Goal: Task Accomplishment & Management: Use online tool/utility

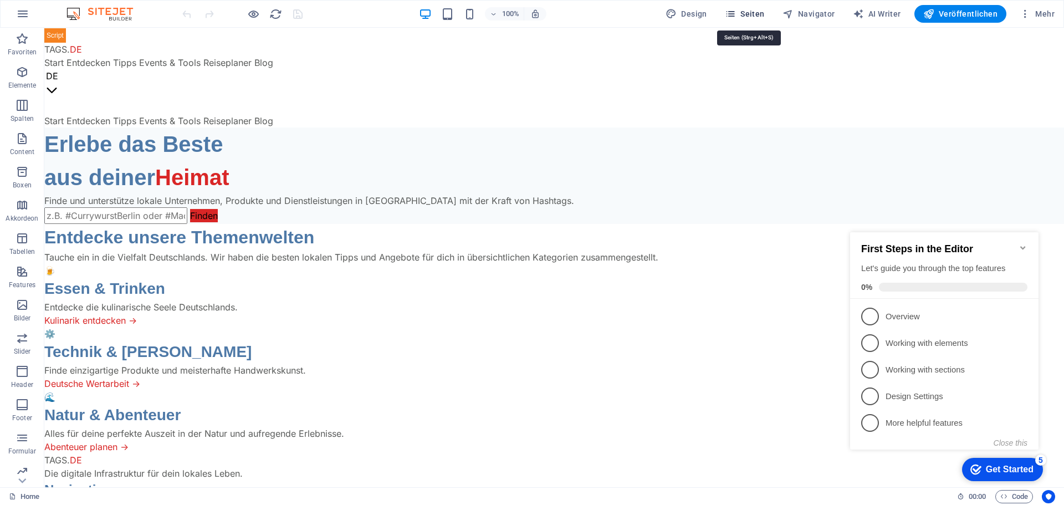
click at [750, 14] on span "Seiten" at bounding box center [745, 13] width 40 height 11
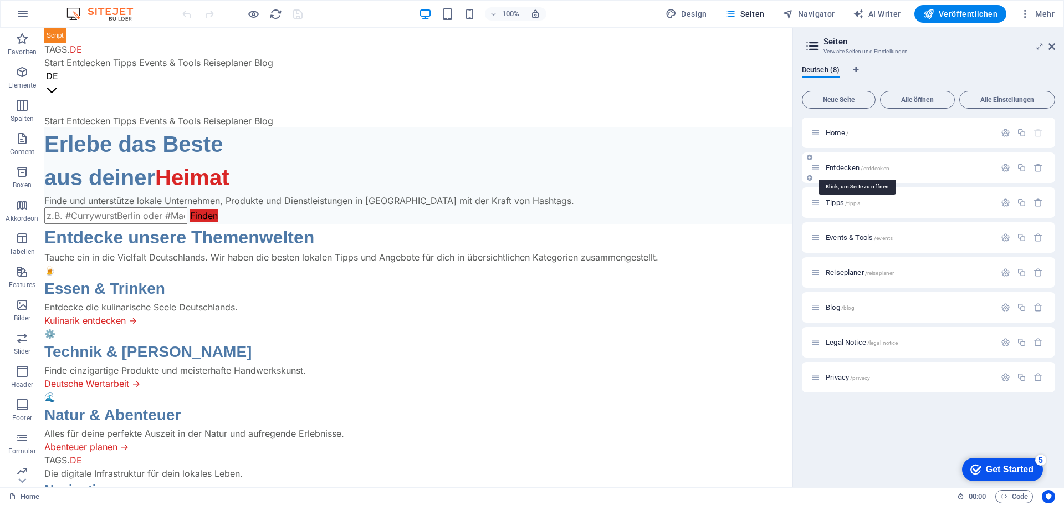
click at [849, 166] on span "Entdecken /entdecken" at bounding box center [858, 168] width 64 height 8
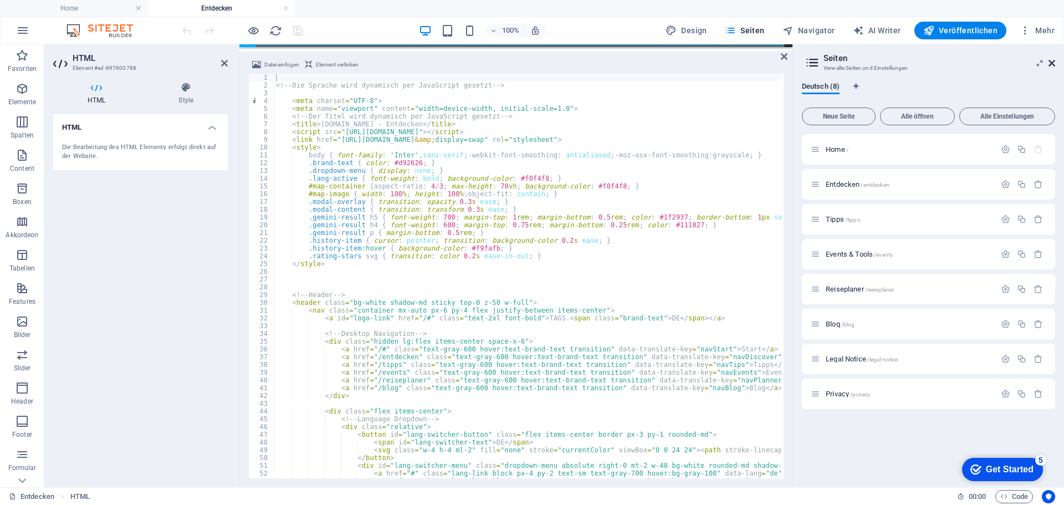
click at [1052, 59] on icon at bounding box center [1052, 63] width 7 height 9
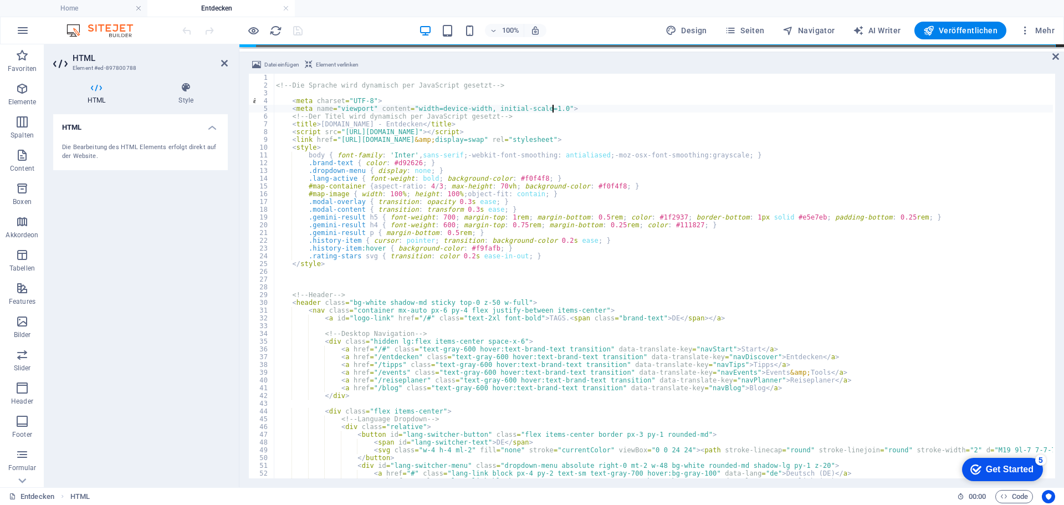
type textarea "<meta charset="UTF-8">"
type input "api/generate/"
type textarea "const API_URL = '/api/generate/'; // Pfad zu Ihrem PHP-Proxy-Skript"
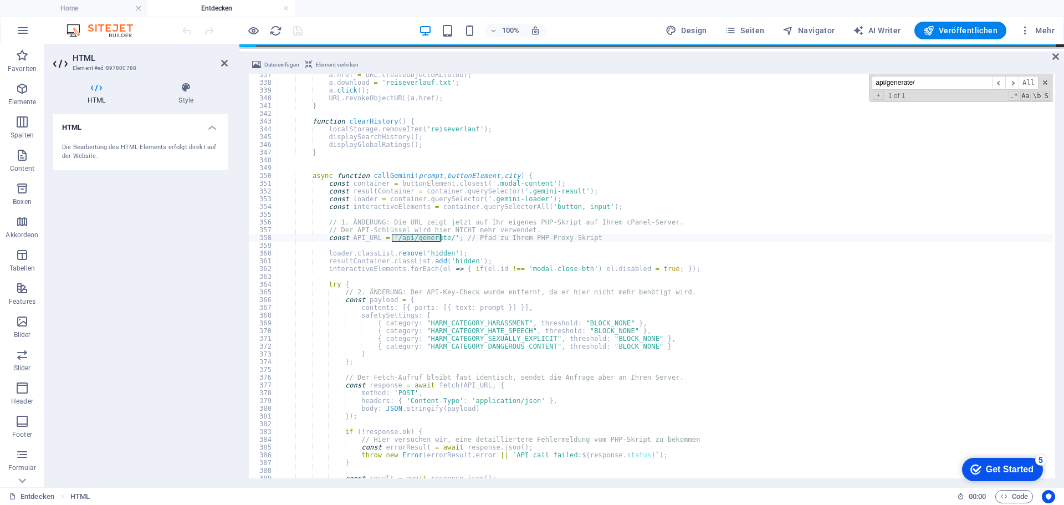
scroll to position [2611, 0]
click at [961, 87] on input "api/generate/" at bounding box center [932, 83] width 120 height 14
type input "a"
type input "gem"
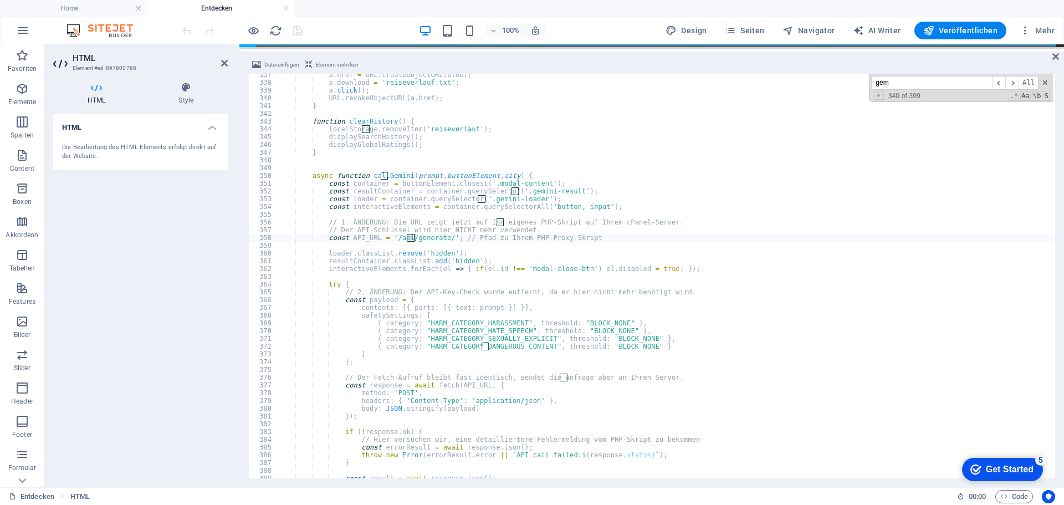
type textarea "resultContainer.innerHTML = text + `<button onclick="saveGeminiResult(this, '${…"
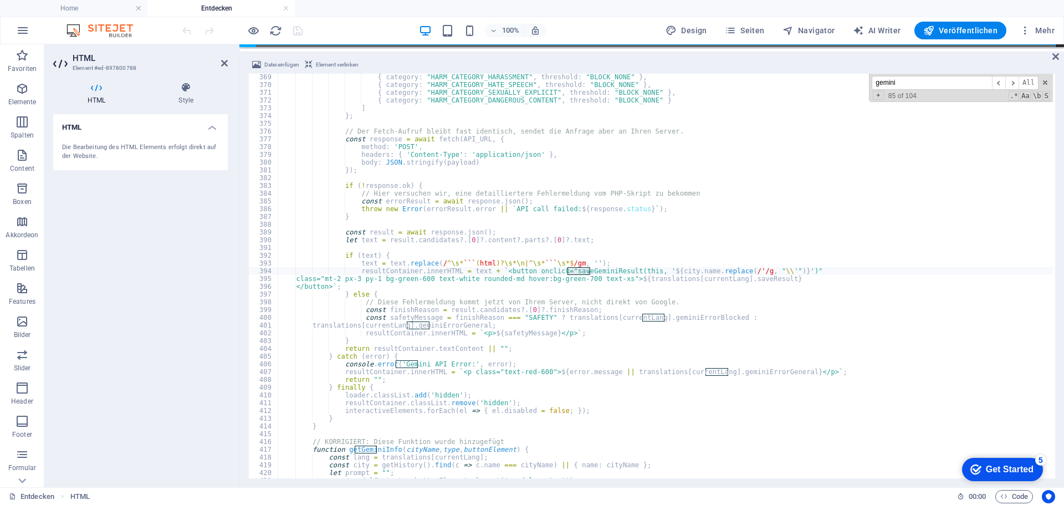
type input "gemini-"
type textarea "const resultContainer = modalContent.querySelector('.gemini-result');"
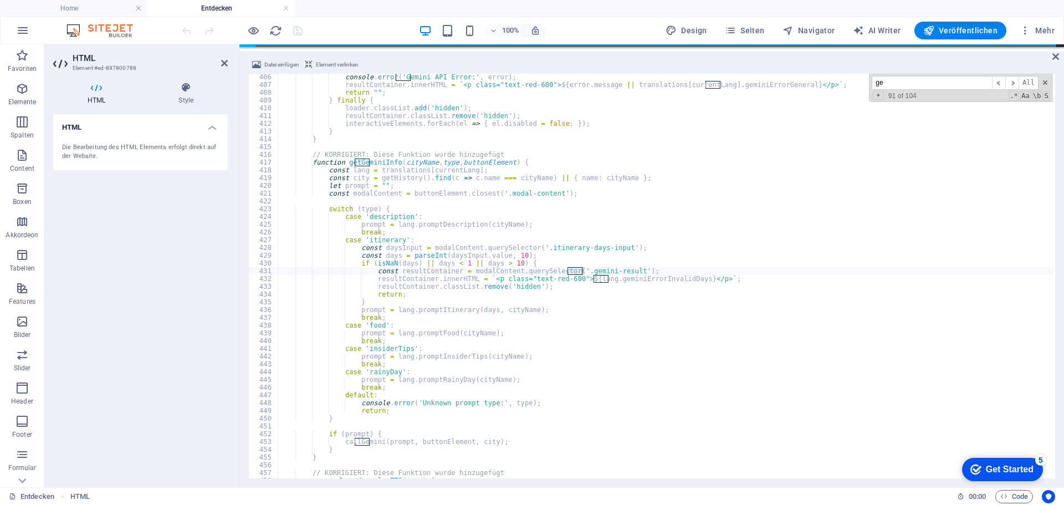
type input "g"
click at [903, 80] on input at bounding box center [932, 83] width 120 height 14
paste input "[DOMAIN_NAME][URL]"
type input "[DOMAIN_NAME][URL]"
type textarea "<link href="[URL][DOMAIN_NAME]" rel="stylesheet">"
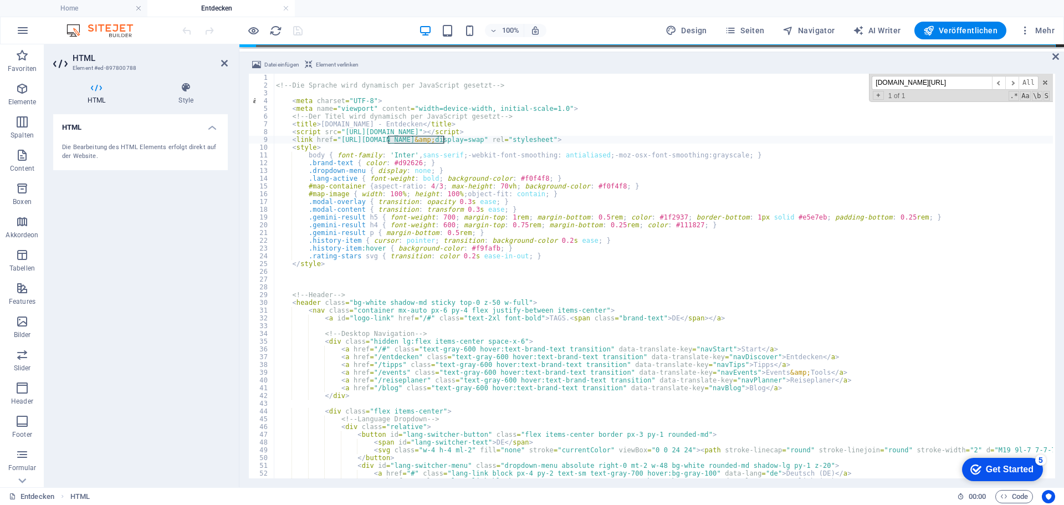
scroll to position [0, 0]
type input "g"
paste input "/api/generate/"
type input "/api/generate/"
type textarea "const API_URL = '/api/generate/'; // Pfad zu Ihrem PHP-Proxy-Skript"
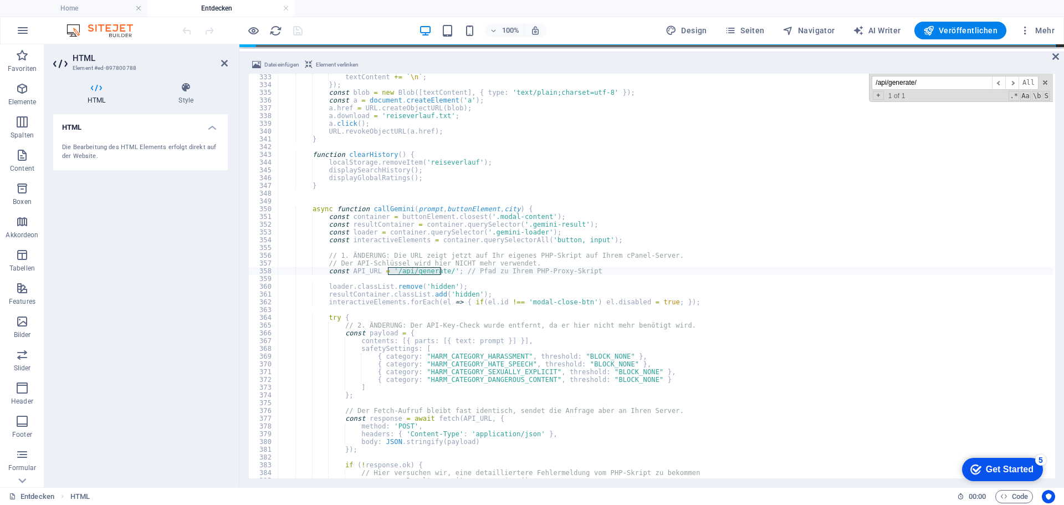
scroll to position [2577, 0]
type input "/api/generate/"
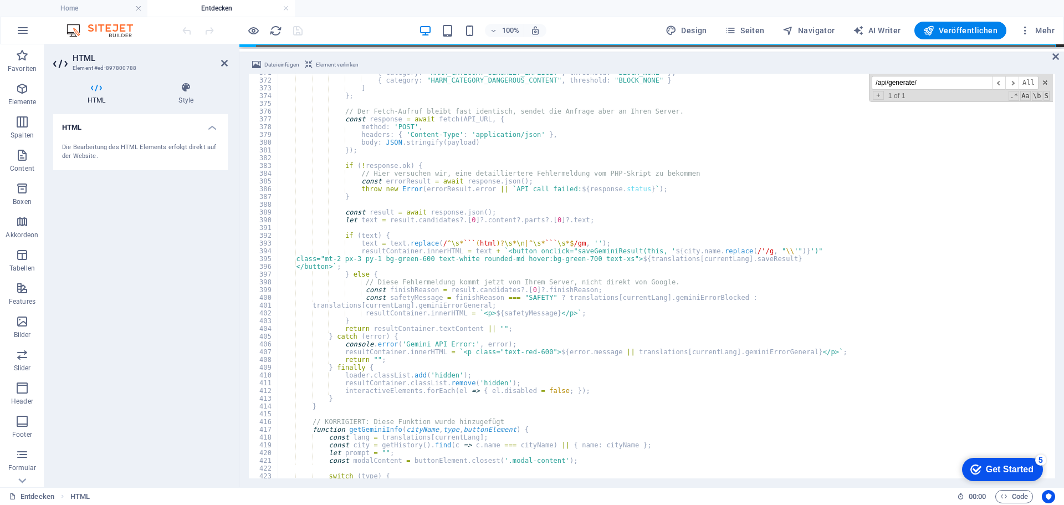
scroll to position [2910, 0]
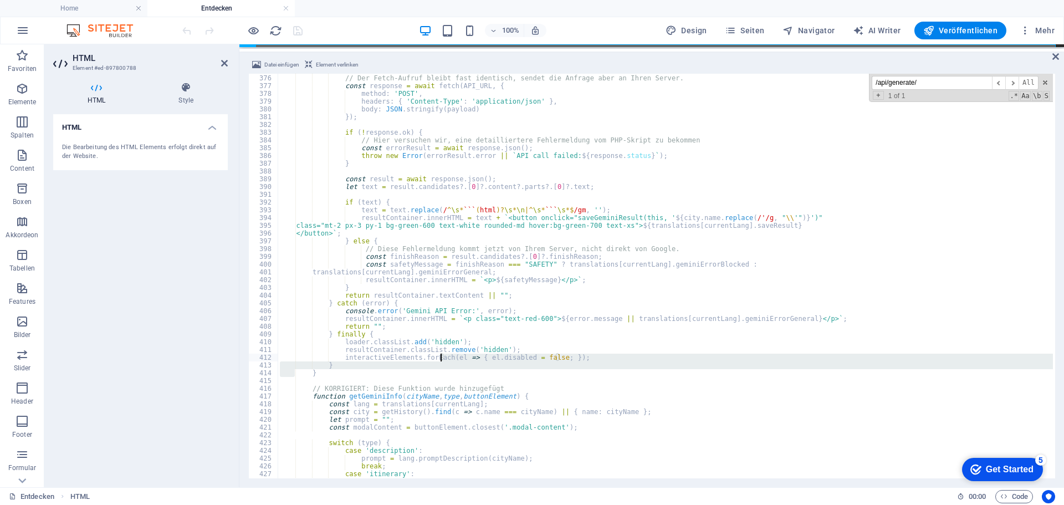
drag, startPoint x: 294, startPoint y: 373, endPoint x: 441, endPoint y: 354, distance: 147.6
type textarea "interactiveElements.forEach(el => { el.disabled = false; }); }"
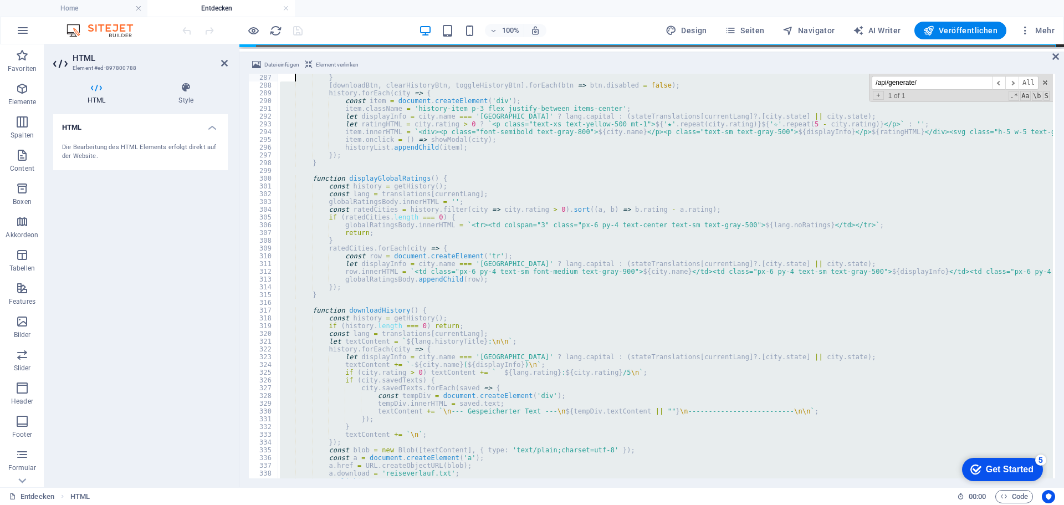
scroll to position [2173, 0]
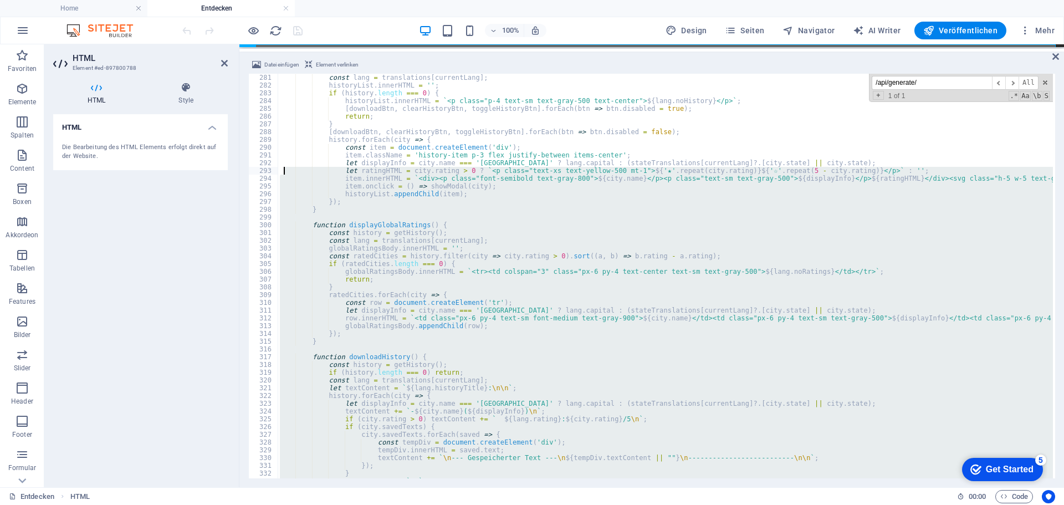
drag, startPoint x: 406, startPoint y: 370, endPoint x: 283, endPoint y: 169, distance: 236.6
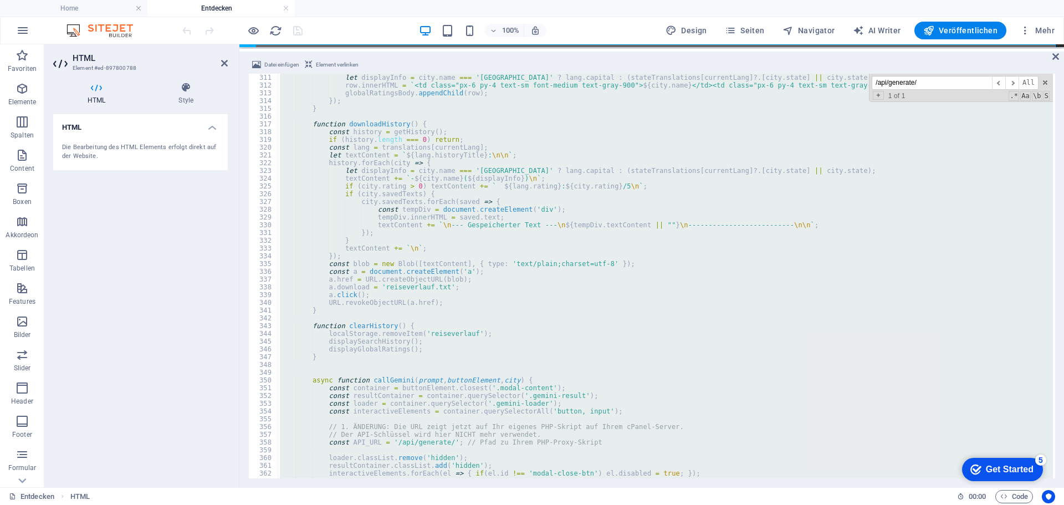
scroll to position [2439, 0]
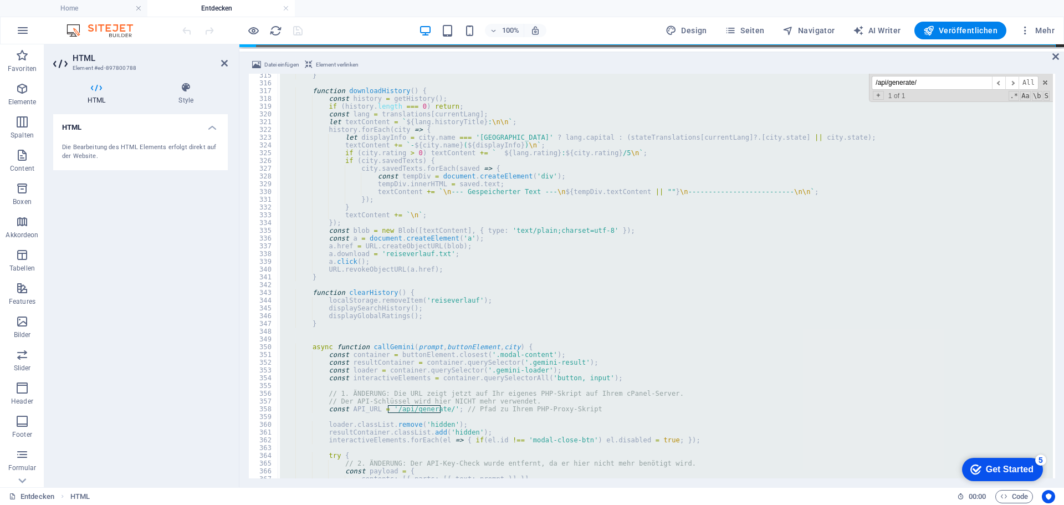
click at [948, 81] on input "/api/generate/" at bounding box center [932, 83] width 120 height 14
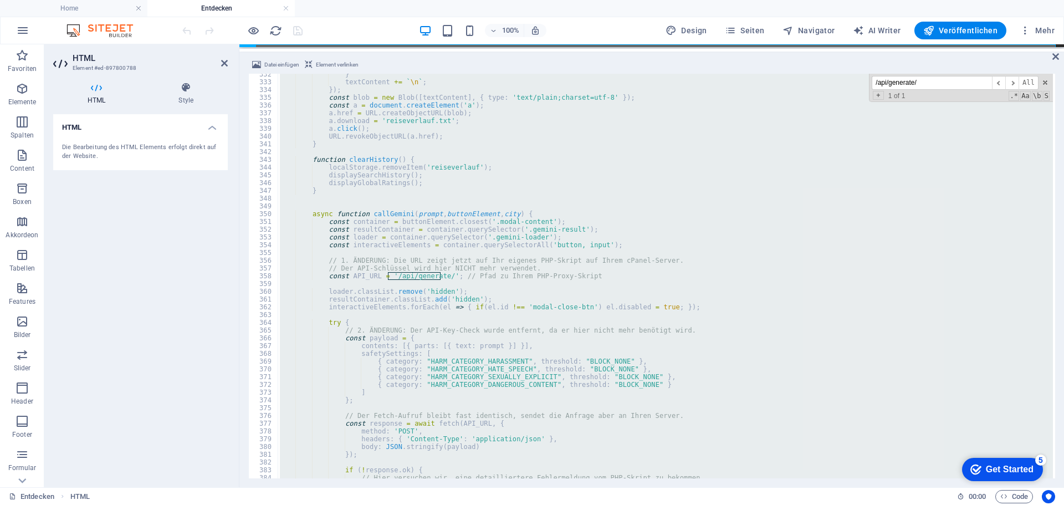
scroll to position [2572, 0]
click at [284, 204] on div "} textContent += ` \n ` ; }) ; const blob = new Blob ([ textContent ] , { type …" at bounding box center [666, 276] width 776 height 405
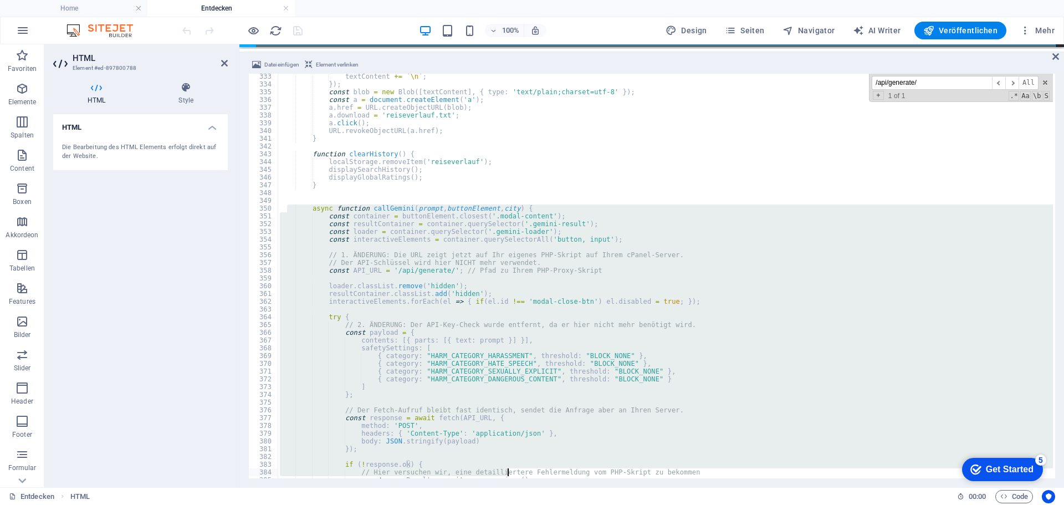
scroll to position [2578, 0]
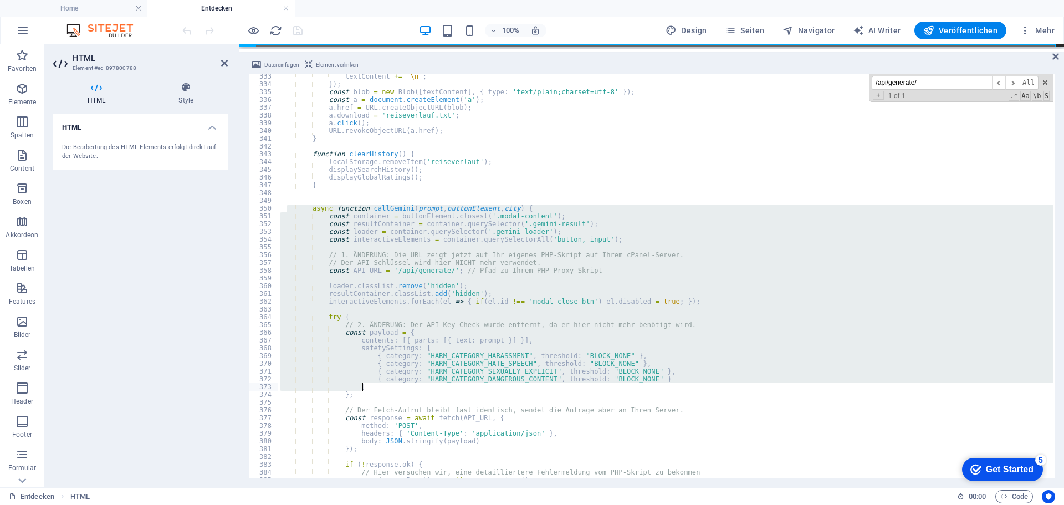
drag, startPoint x: 288, startPoint y: 211, endPoint x: 522, endPoint y: 387, distance: 293.4
type textarea "{ category: "HARM_CATEGORY_DANGEROUS_CONTENT", threshold: "BLOCK_NONE" } ]"
